Goal: Task Accomplishment & Management: Complete application form

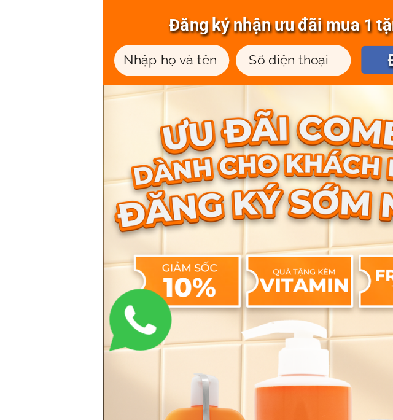
click at [127, 42] on input "text" at bounding box center [112, 39] width 69 height 20
type input "[PERSON_NAME]."
type input "0903446141"
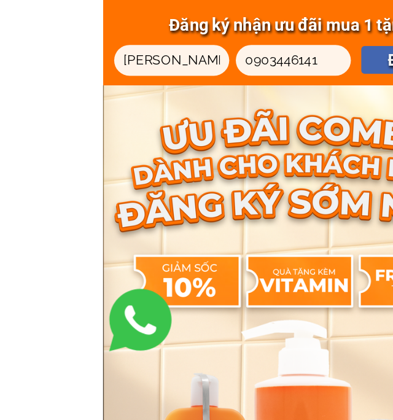
type input "0903446141"
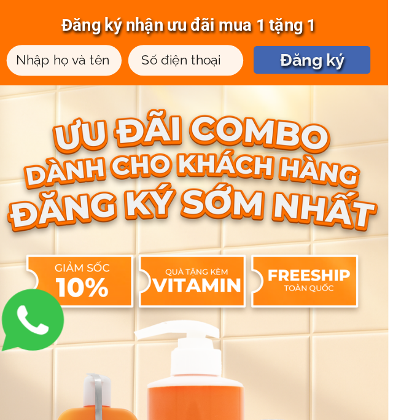
scroll to position [0, 71]
click at [78, 37] on input "text" at bounding box center [112, 39] width 69 height 20
type input "0903446141"
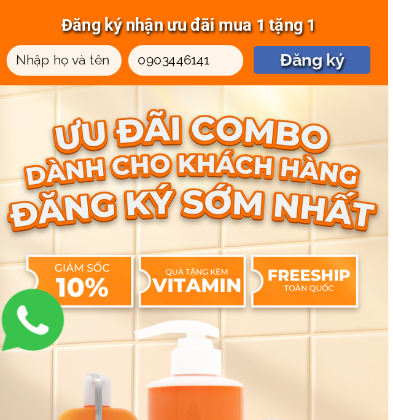
type input "[PERSON_NAME]."
click at [237, 44] on p "Đăng ký" at bounding box center [275, 39] width 77 height 18
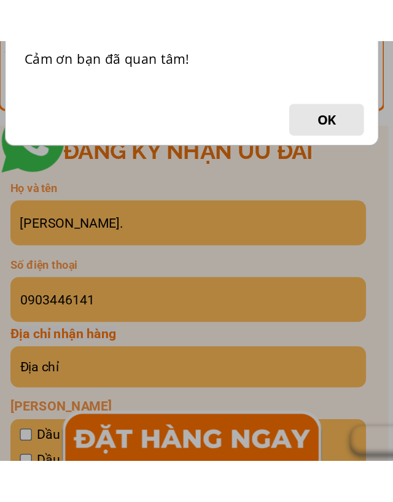
scroll to position [718, 0]
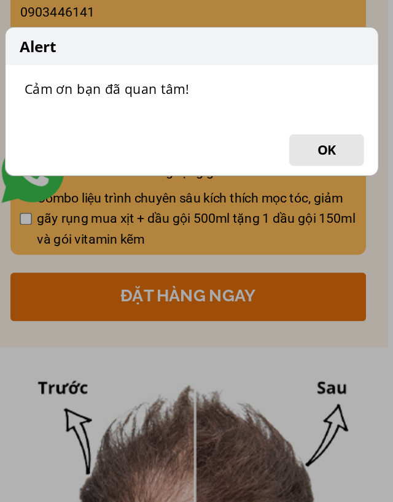
click at [260, 226] on button "OK" at bounding box center [284, 236] width 49 height 21
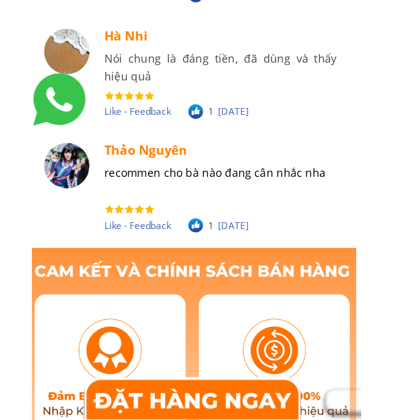
scroll to position [7820, 0]
